Goal: Transaction & Acquisition: Purchase product/service

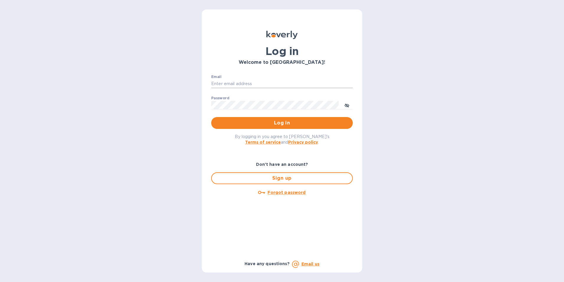
click at [234, 82] on input "Email" at bounding box center [282, 83] width 142 height 9
type input "tom@juliosliquors.com"
click at [211, 117] on button "Log in" at bounding box center [282, 123] width 142 height 12
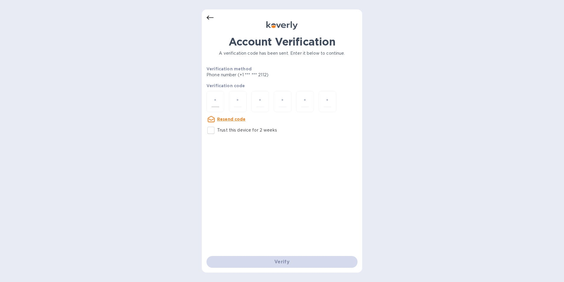
click at [221, 104] on div at bounding box center [216, 101] width 18 height 21
click at [212, 130] on input "Trust this device for 2 weeks" at bounding box center [211, 130] width 12 height 12
checkbox input "true"
click at [213, 101] on input "number" at bounding box center [216, 101] width 8 height 11
type input "6"
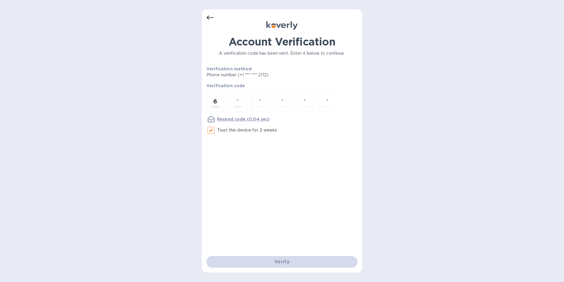
type input "4"
type input "1"
type input "8"
type input "7"
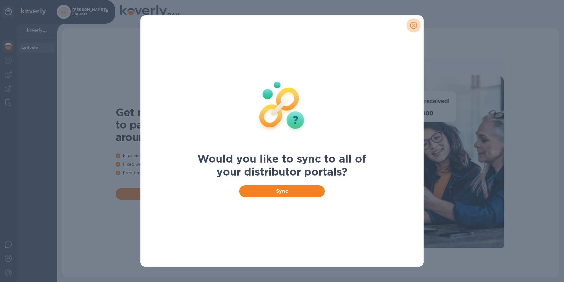
click at [412, 26] on icon "close" at bounding box center [414, 25] width 6 height 6
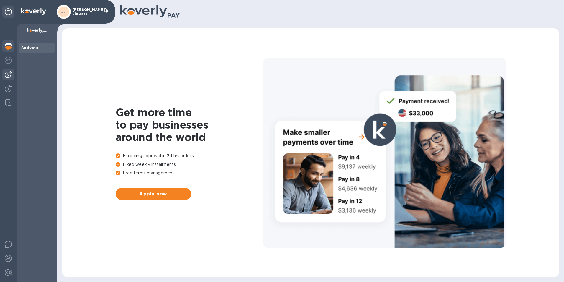
click at [9, 74] on img at bounding box center [8, 74] width 7 height 7
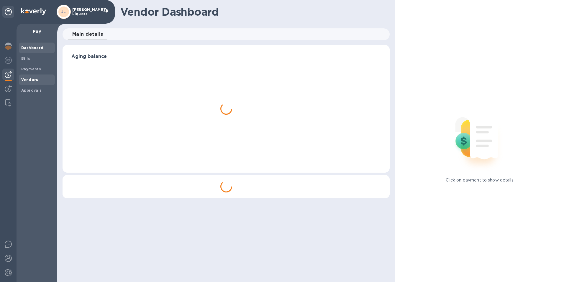
click at [25, 82] on span "Vendors" at bounding box center [29, 80] width 17 height 6
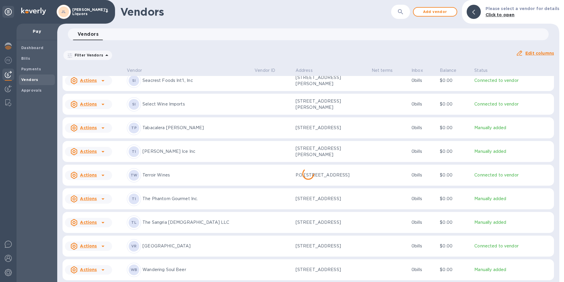
scroll to position [1468, 0]
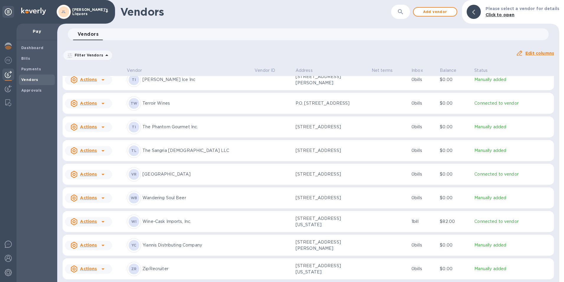
click at [105, 172] on icon at bounding box center [102, 174] width 7 height 7
click at [104, 194] on b "Add new bill" at bounding box center [94, 194] width 27 height 5
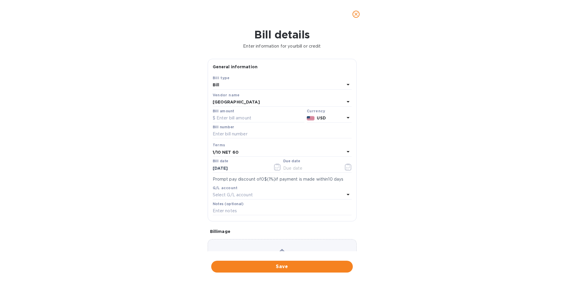
type input "[DATE]"
click at [244, 114] on input "text" at bounding box center [259, 118] width 92 height 9
type input "133.33"
click at [234, 131] on input "text" at bounding box center [282, 134] width 139 height 9
type input "MA.46340"
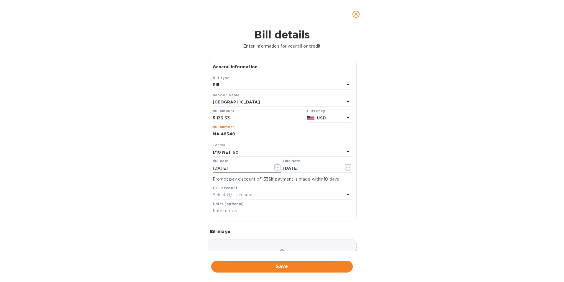
click at [276, 168] on icon "button" at bounding box center [277, 166] width 7 height 7
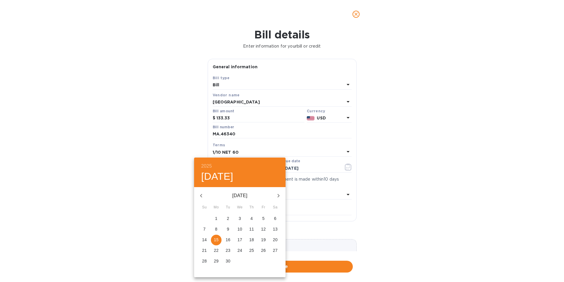
click at [201, 197] on icon "button" at bounding box center [201, 195] width 7 height 7
drag, startPoint x: 241, startPoint y: 248, endPoint x: 242, endPoint y: 240, distance: 8.6
click at [242, 248] on p "20" at bounding box center [240, 250] width 5 height 6
type input "[DATE]"
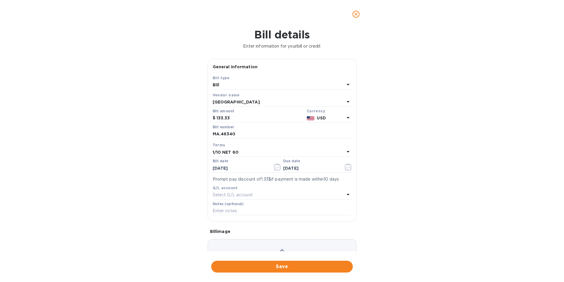
click at [225, 150] on b "1/10 NET 60" at bounding box center [226, 152] width 26 height 5
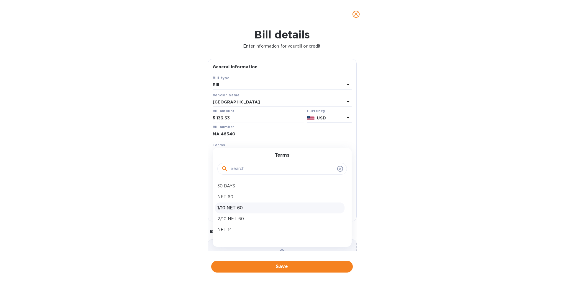
click at [231, 209] on p "1/10 NET 60" at bounding box center [280, 208] width 125 height 6
type input "[DATE]"
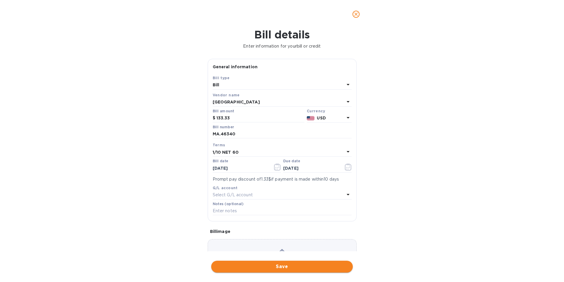
click at [260, 266] on span "Save" at bounding box center [282, 266] width 132 height 7
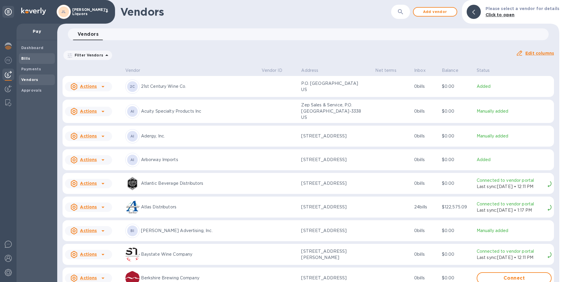
click at [38, 58] on span "Bills" at bounding box center [36, 58] width 31 height 6
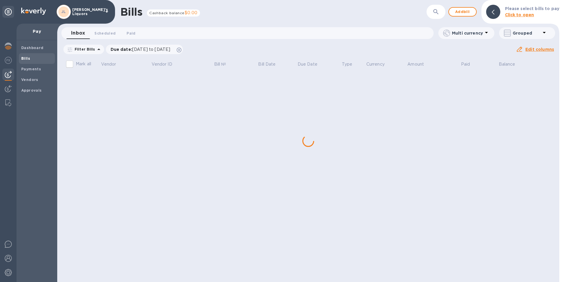
click at [133, 79] on div "Bills Cashback balance $0.00 ​ Add bill Please select bills to pay Click to ope…" at bounding box center [308, 141] width 502 height 282
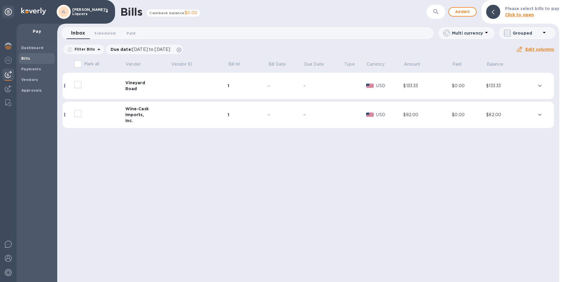
click at [133, 84] on div "Vineyard" at bounding box center [148, 83] width 46 height 6
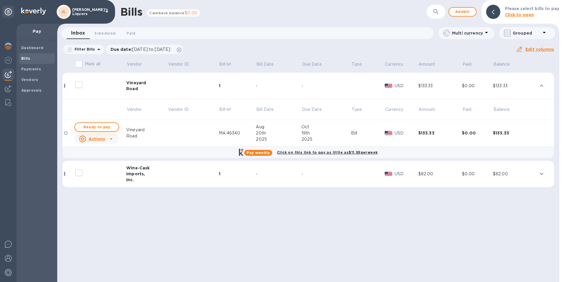
click at [107, 126] on span "Ready to pay" at bounding box center [97, 126] width 34 height 7
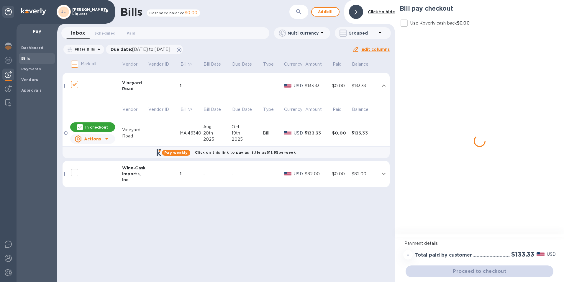
checkbox input "true"
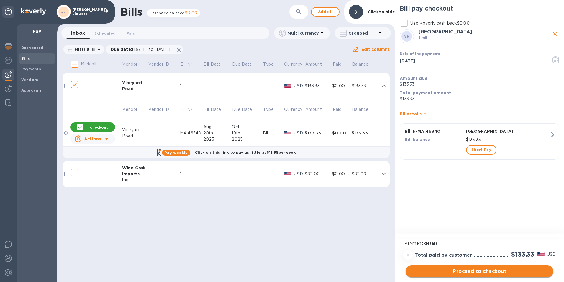
click at [477, 271] on span "Proceed to checkout" at bounding box center [480, 270] width 138 height 7
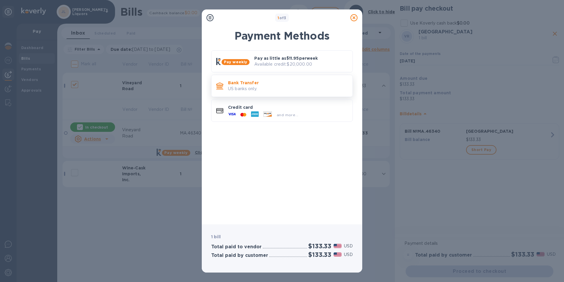
click at [240, 86] on p "US banks only." at bounding box center [288, 89] width 120 height 6
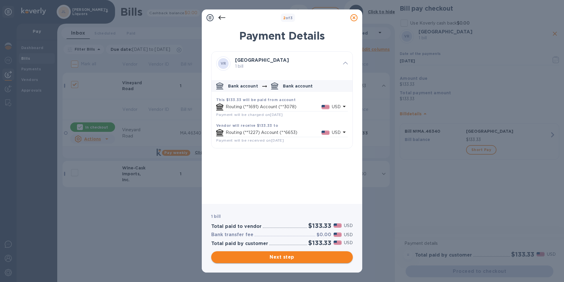
click at [292, 253] on button "Next step" at bounding box center [282, 257] width 142 height 12
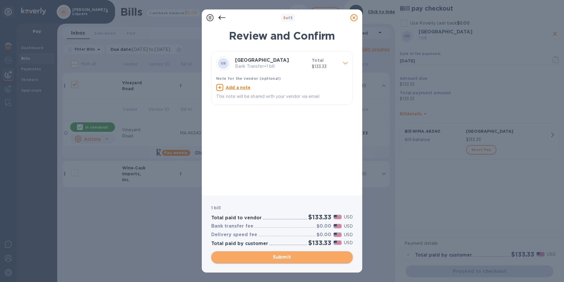
click at [287, 255] on span "Submit" at bounding box center [282, 256] width 132 height 7
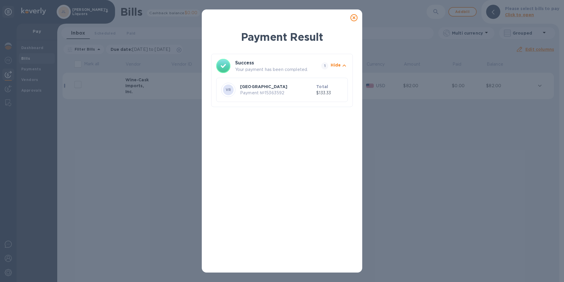
click at [353, 19] on icon at bounding box center [354, 17] width 7 height 7
